Goal: Obtain resource: Obtain resource

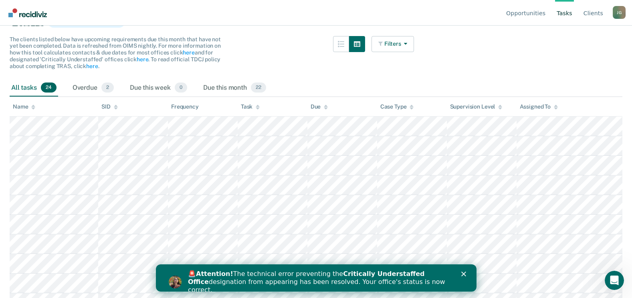
scroll to position [120, 0]
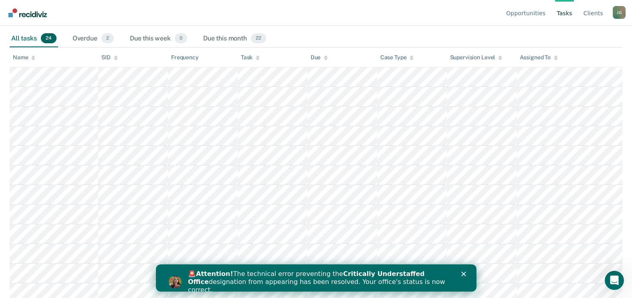
click at [462, 274] on icon "Close" at bounding box center [463, 274] width 5 height 5
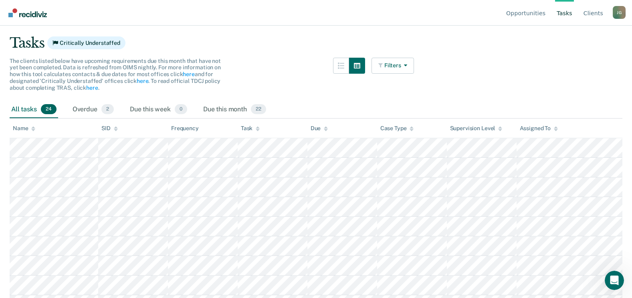
scroll to position [0, 0]
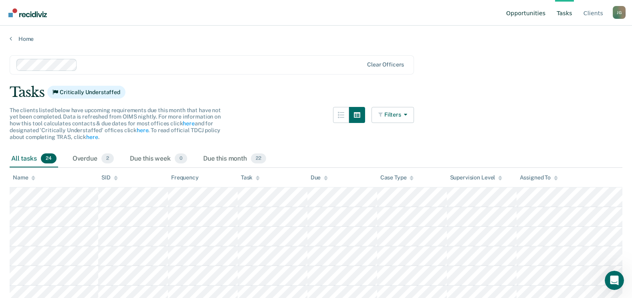
click at [533, 13] on link "Opportunities" at bounding box center [525, 13] width 42 height 26
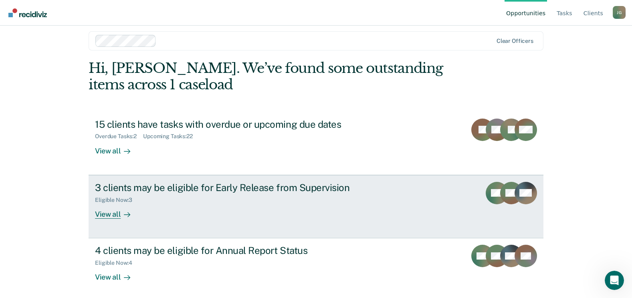
scroll to position [10, 0]
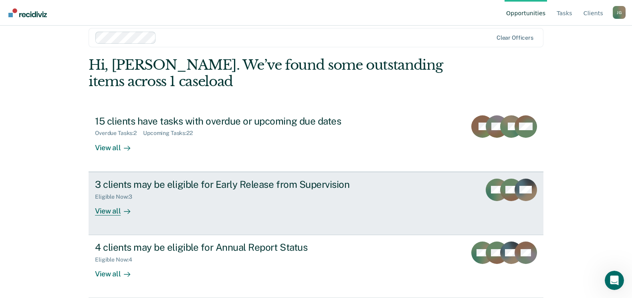
click at [107, 211] on div "View all" at bounding box center [117, 208] width 45 height 16
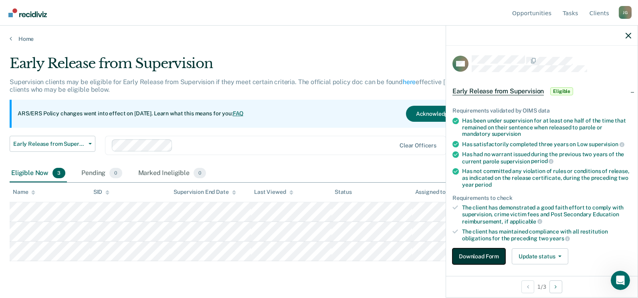
click at [478, 256] on button "Download Form" at bounding box center [478, 256] width 53 height 16
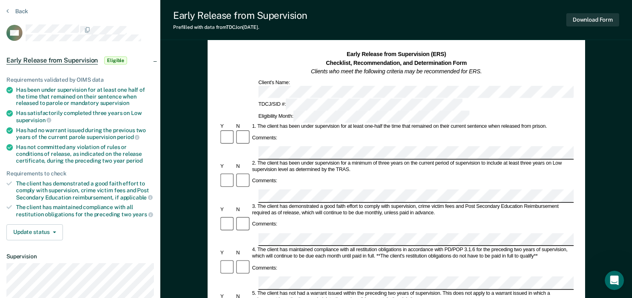
scroll to position [40, 0]
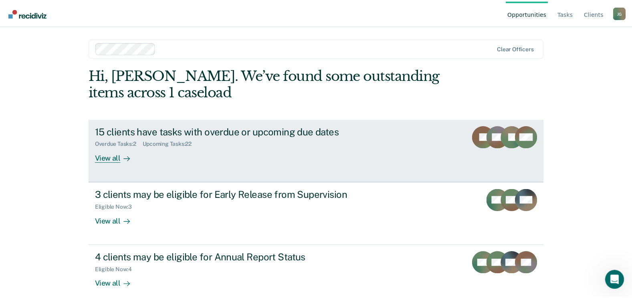
scroll to position [10, 0]
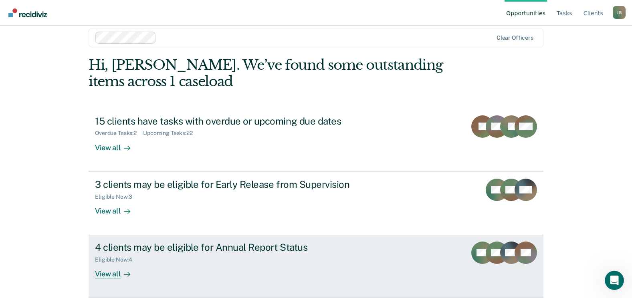
click at [185, 259] on div "Eligible Now : 4" at bounding box center [235, 258] width 281 height 10
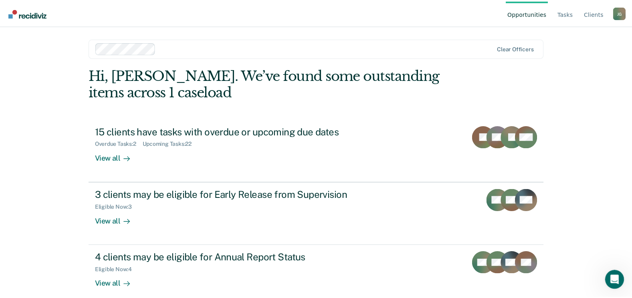
scroll to position [10, 0]
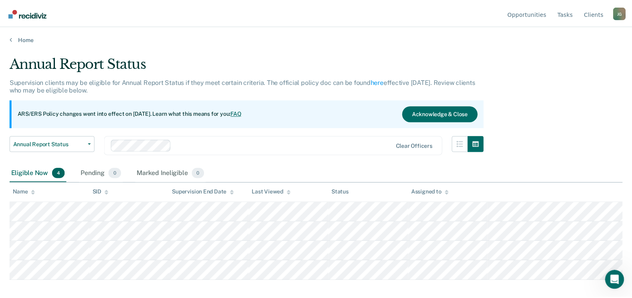
scroll to position [10, 0]
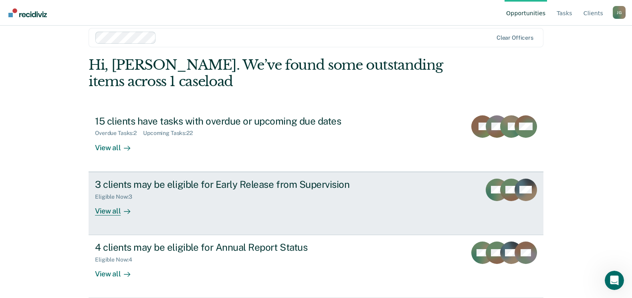
click at [176, 192] on div "Eligible Now : 3" at bounding box center [235, 195] width 281 height 10
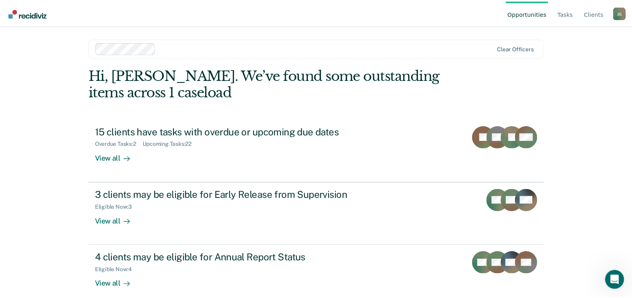
scroll to position [10, 0]
